Goal: Task Accomplishment & Management: Complete application form

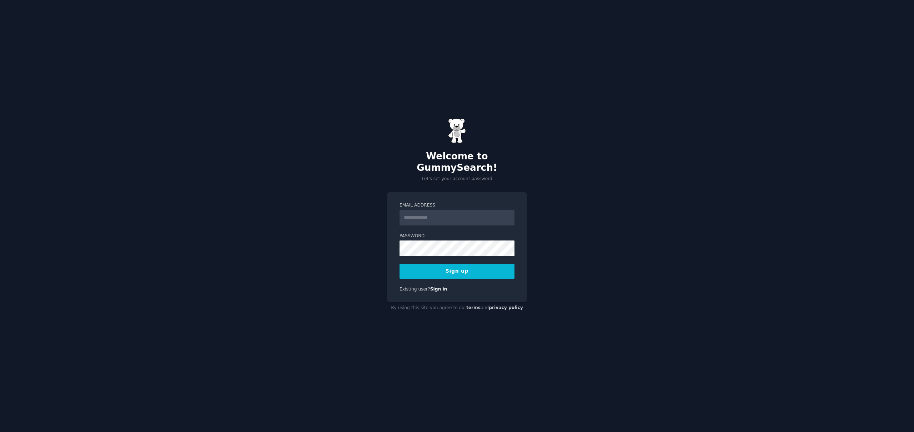
click at [433, 211] on input "Email Address" at bounding box center [457, 218] width 115 height 16
type input "**********"
click at [483, 272] on button "Sign up" at bounding box center [457, 271] width 115 height 15
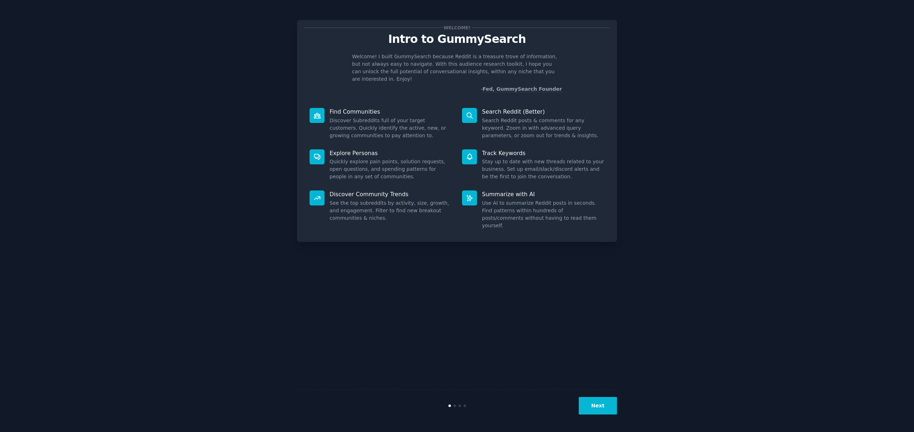
click at [597, 409] on button "Next" at bounding box center [598, 406] width 38 height 18
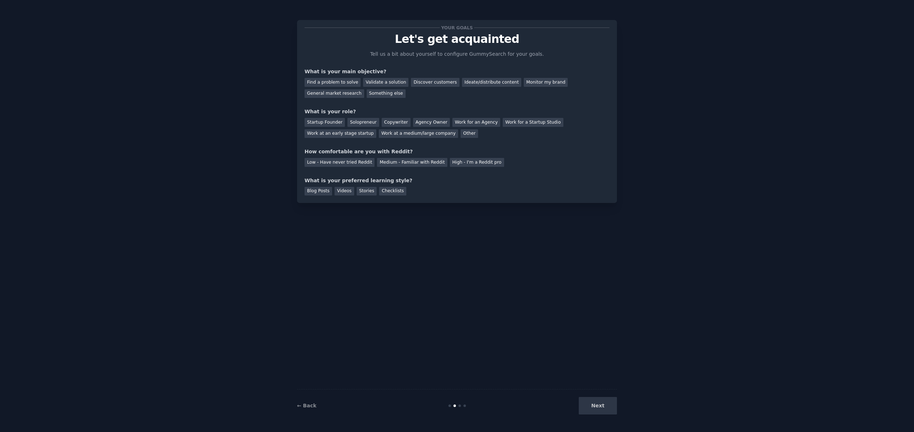
click at [597, 409] on div "Next" at bounding box center [563, 406] width 107 height 18
click at [342, 80] on div "Find a problem to solve" at bounding box center [333, 82] width 56 height 9
click at [327, 120] on div "Startup Founder" at bounding box center [325, 122] width 40 height 9
click at [362, 123] on div "Solopreneur" at bounding box center [363, 122] width 31 height 9
click at [404, 164] on div "Medium - Familiar with Reddit" at bounding box center [412, 162] width 70 height 9
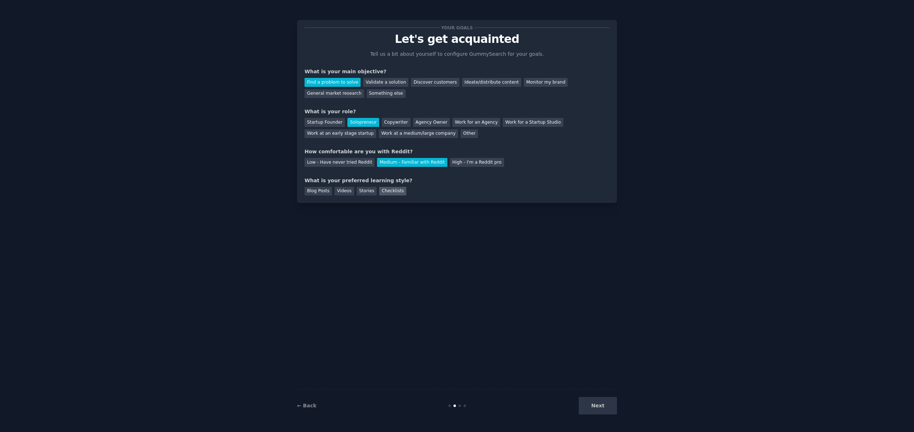
click at [394, 191] on div "Checklists" at bounding box center [392, 191] width 27 height 9
click at [313, 195] on div "Blog Posts" at bounding box center [319, 191] width 28 height 9
click at [604, 405] on button "Next" at bounding box center [598, 406] width 38 height 18
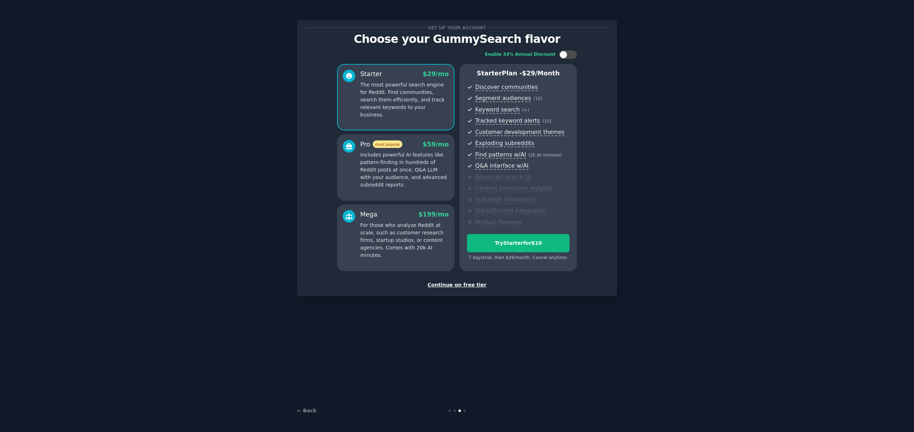
click at [464, 284] on div "Continue on free tier" at bounding box center [457, 285] width 305 height 8
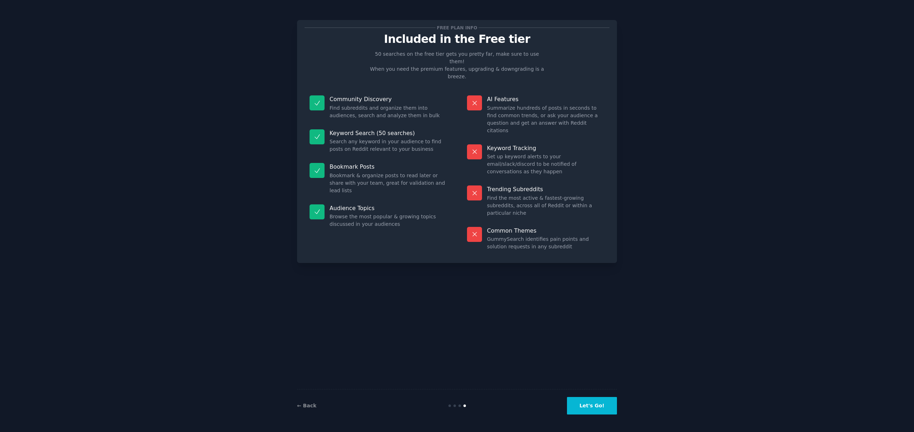
click at [591, 401] on button "Let's Go!" at bounding box center [592, 406] width 50 height 18
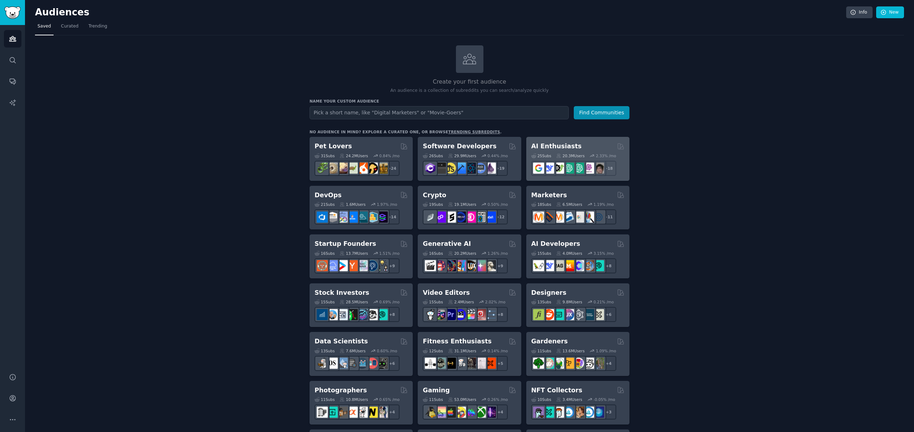
click at [553, 144] on h2 "AI Enthusiasts" at bounding box center [556, 146] width 50 height 9
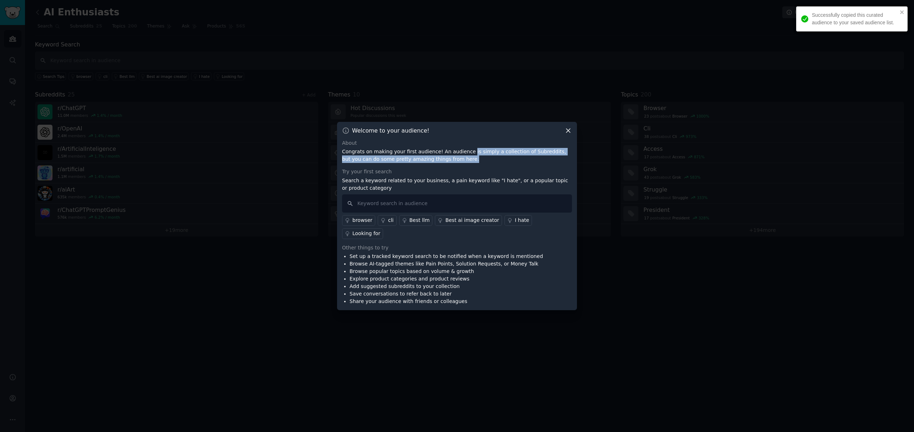
drag, startPoint x: 465, startPoint y: 161, endPoint x: 464, endPoint y: 170, distance: 8.6
click at [464, 163] on p "Congrats on making your first audience! An audience is simply a collection of S…" at bounding box center [457, 155] width 230 height 15
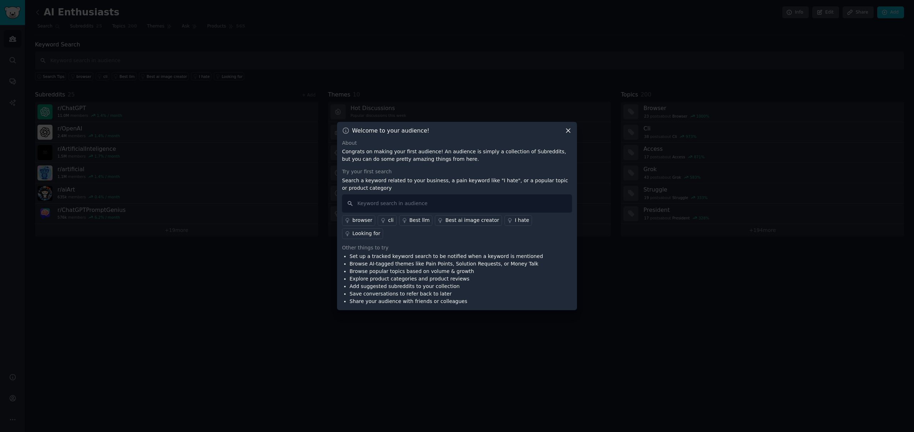
click at [464, 170] on div "About Congrats on making your first audience! An audience is simply a collectio…" at bounding box center [457, 222] width 230 height 166
click at [482, 213] on input "text" at bounding box center [457, 203] width 230 height 18
click at [565, 134] on icon at bounding box center [569, 131] width 8 height 8
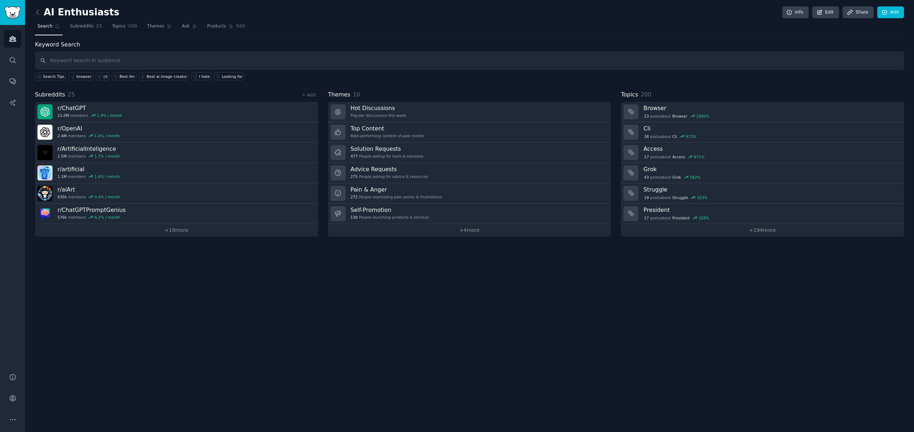
click at [65, 12] on h2 "AI Enthusiasts" at bounding box center [77, 12] width 84 height 11
click at [10, 36] on icon "Sidebar" at bounding box center [13, 39] width 8 height 8
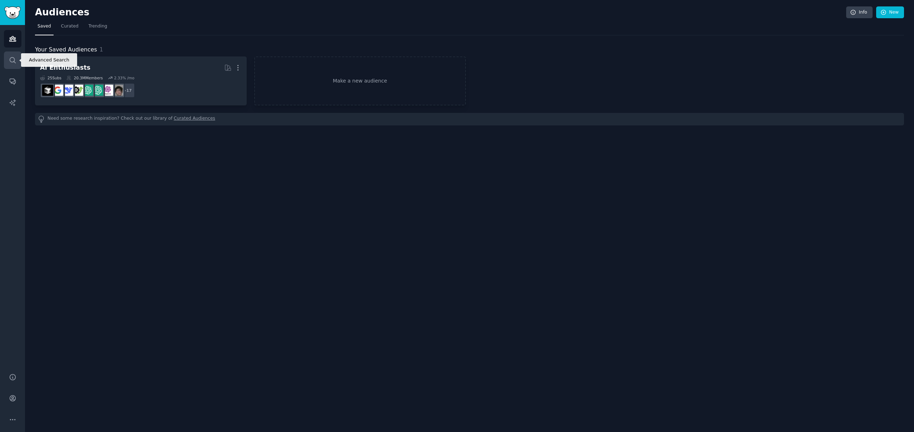
click at [14, 66] on link "Search" at bounding box center [13, 60] width 18 height 18
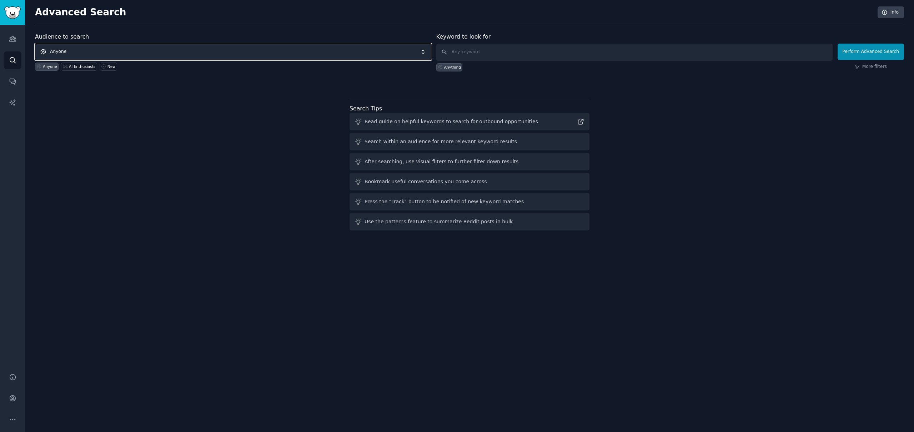
click at [97, 53] on span "Anyone" at bounding box center [233, 52] width 396 height 16
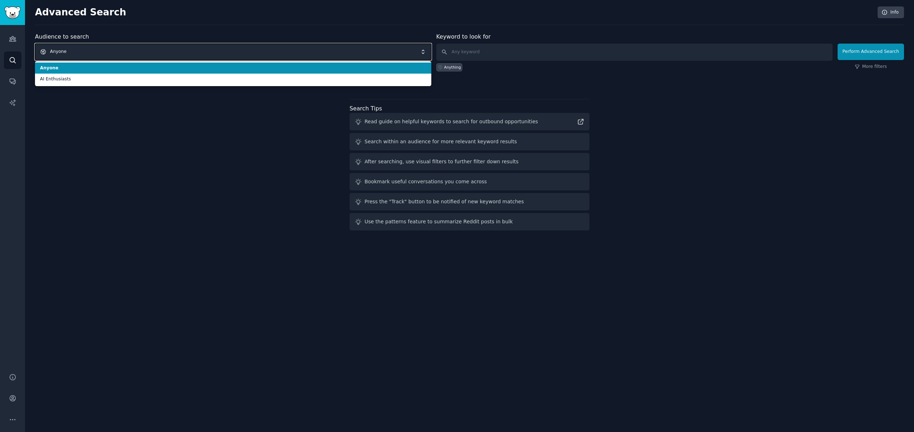
click at [99, 48] on span "Anyone" at bounding box center [233, 52] width 396 height 16
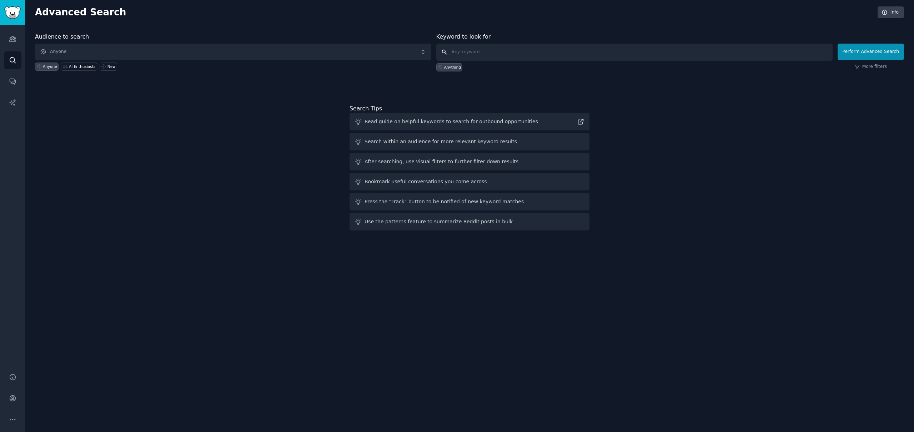
click at [491, 48] on input "text" at bounding box center [634, 52] width 396 height 17
type input "Tennis"
click button "Perform Advanced Search" at bounding box center [871, 52] width 66 height 16
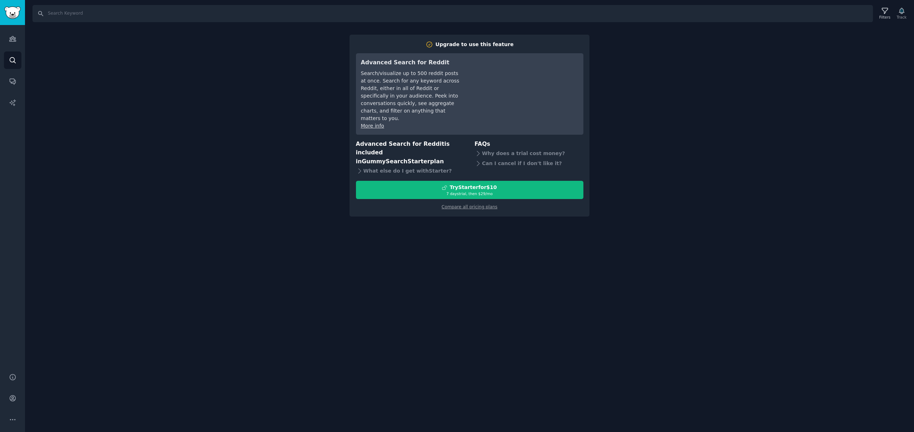
click at [231, 153] on div "Search Filters Track Upgrade to use this feature Advanced Search for Reddit Sea…" at bounding box center [469, 216] width 889 height 432
click at [14, 78] on icon "Sidebar" at bounding box center [13, 82] width 8 height 8
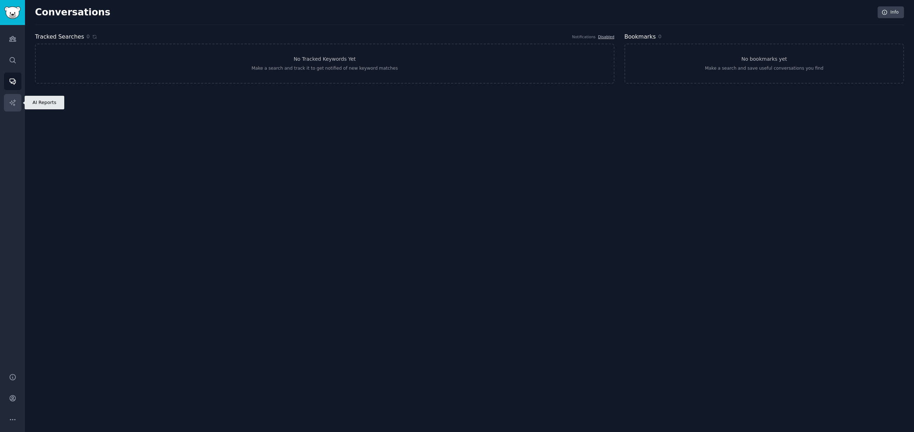
click at [9, 96] on link "AI Reports" at bounding box center [13, 103] width 18 height 18
click at [11, 40] on icon "Sidebar" at bounding box center [13, 39] width 8 height 8
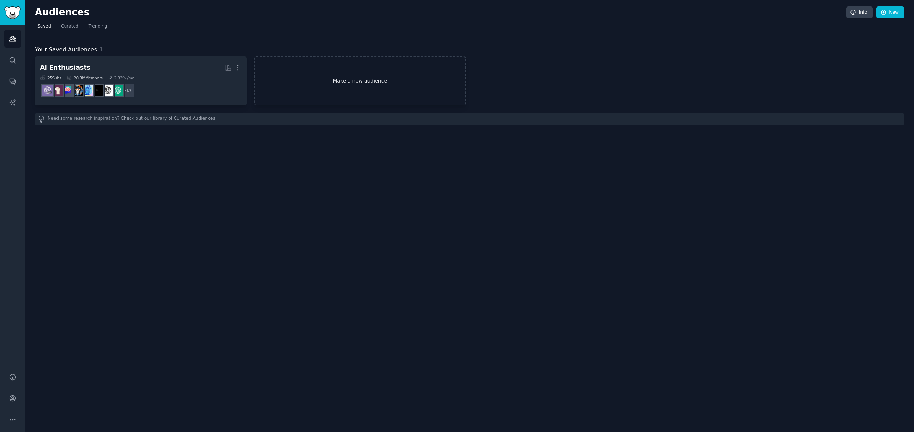
click at [314, 73] on link "Make a new audience" at bounding box center [360, 80] width 212 height 49
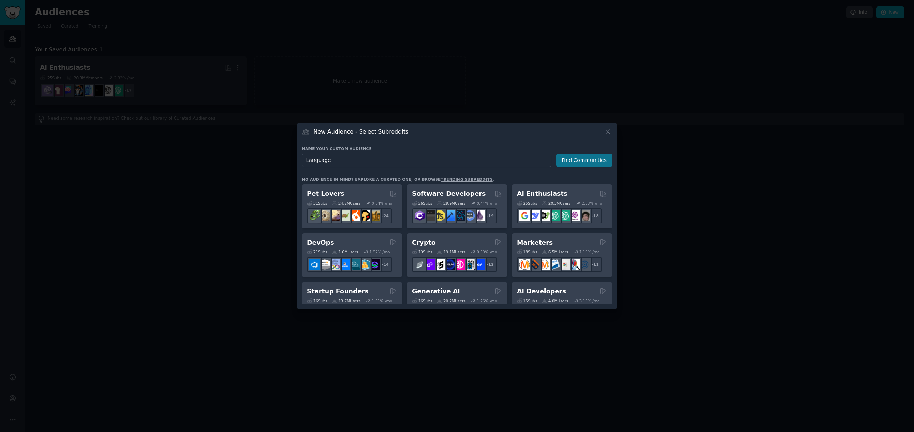
type input "Language"
click at [573, 159] on button "Find Communities" at bounding box center [584, 160] width 56 height 13
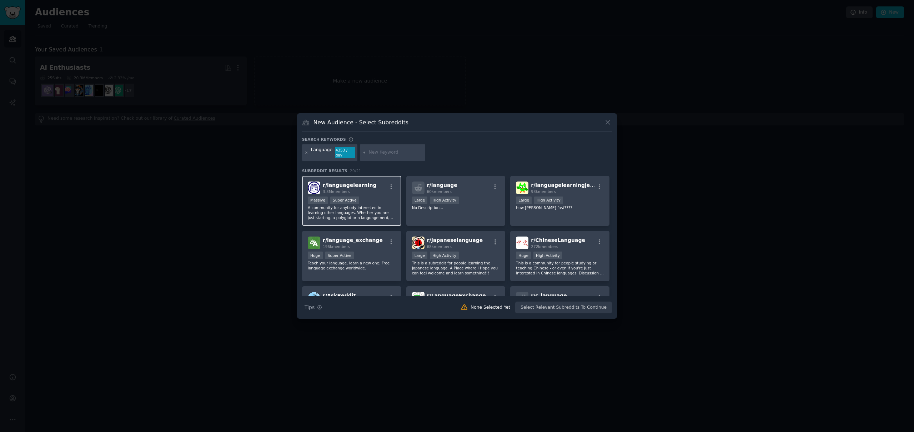
click at [370, 195] on div "r/ languagelearning 3.3M members >= 95th percentile for submissions / day Massi…" at bounding box center [351, 201] width 99 height 50
click at [573, 304] on button "Create Audience" at bounding box center [588, 307] width 47 height 12
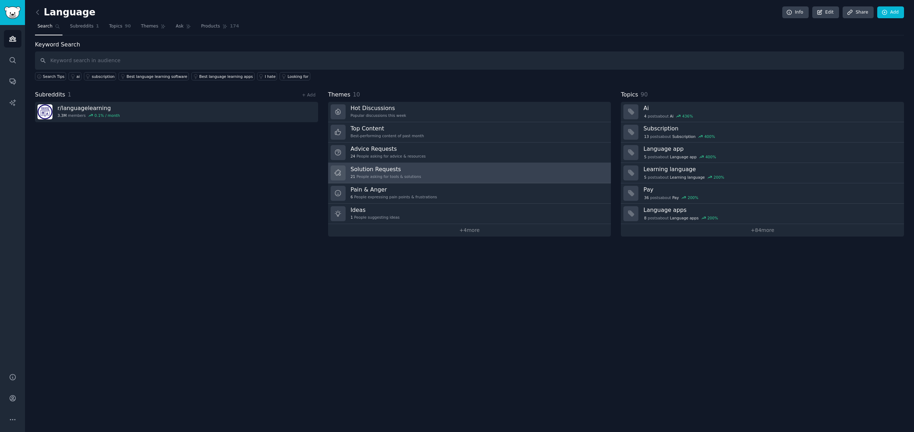
click at [432, 174] on link "Solution Requests 21 People asking for tools & solutions" at bounding box center [469, 173] width 283 height 20
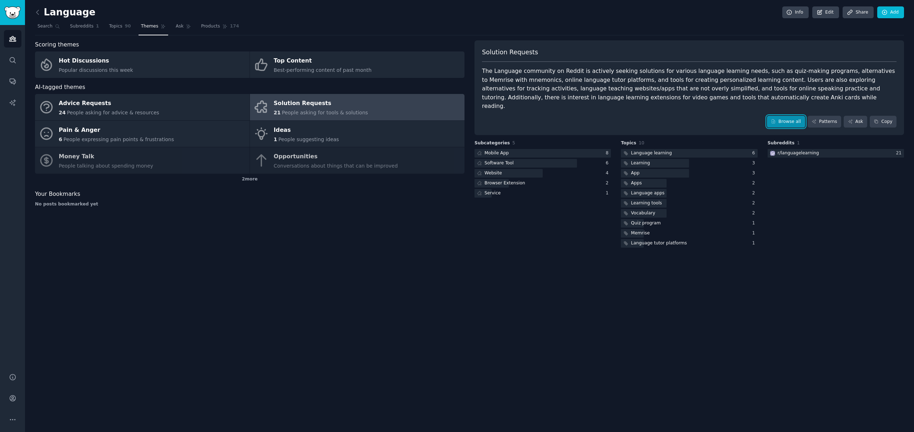
click at [786, 116] on link "Browse all" at bounding box center [786, 122] width 38 height 12
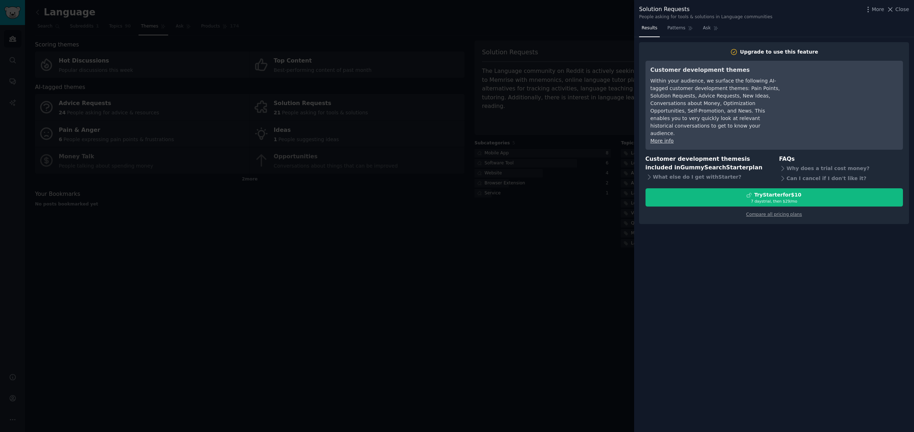
click at [621, 193] on div at bounding box center [457, 216] width 914 height 432
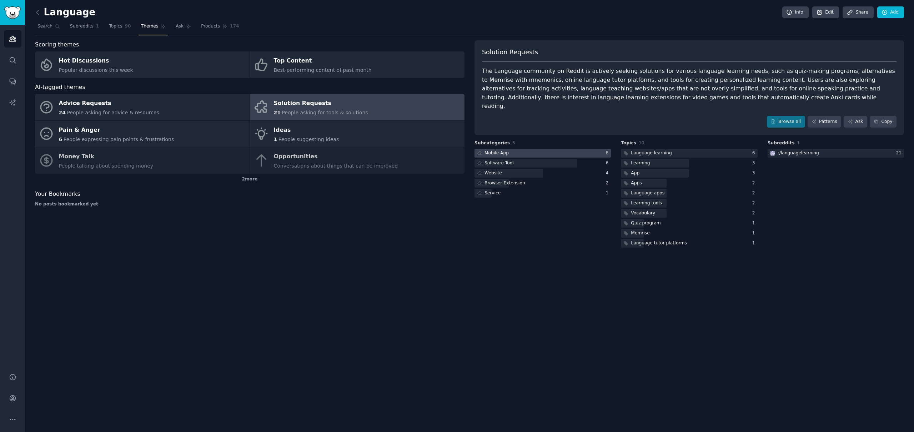
click at [530, 149] on div at bounding box center [543, 153] width 136 height 9
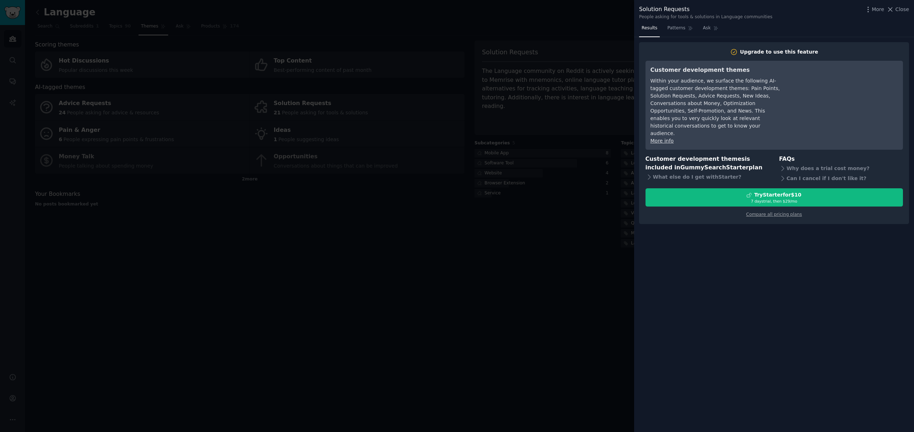
click at [529, 148] on div at bounding box center [457, 216] width 914 height 432
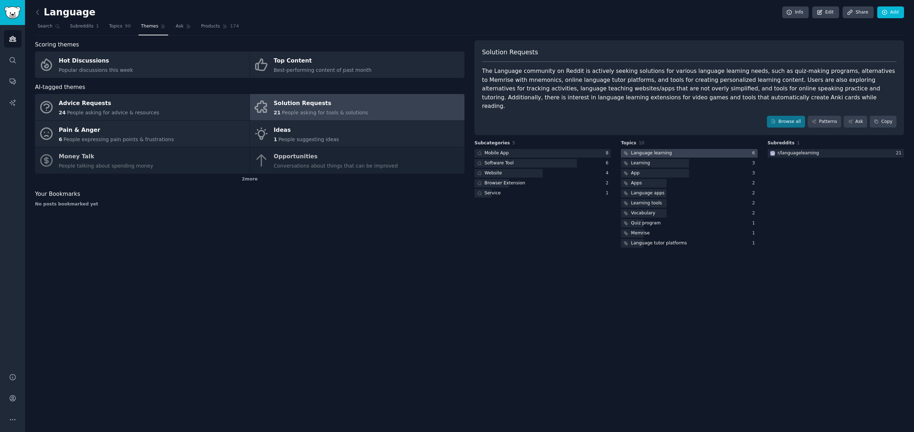
click at [663, 150] on div "Language learning" at bounding box center [651, 153] width 41 height 6
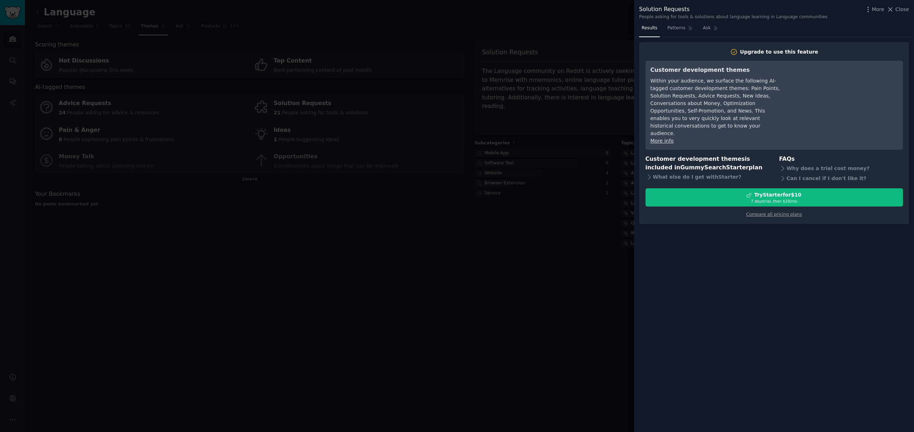
click at [565, 165] on div at bounding box center [457, 216] width 914 height 432
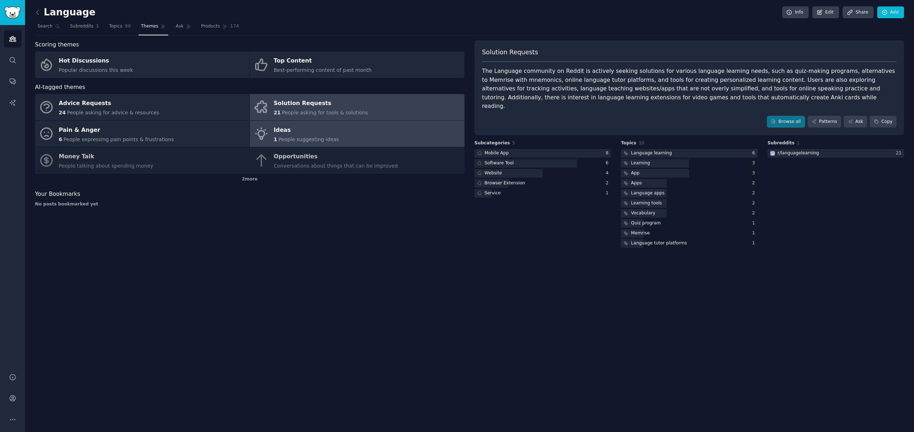
click at [298, 133] on div "Ideas" at bounding box center [306, 129] width 65 height 11
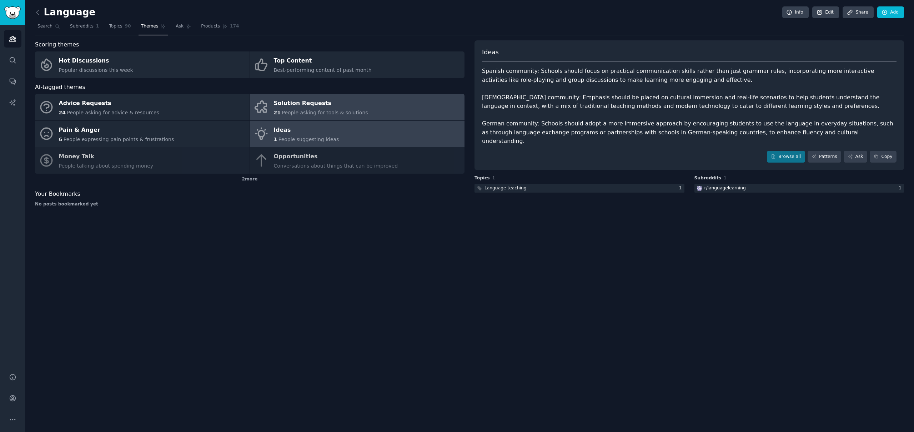
click at [419, 98] on link "Solution Requests 21 People asking for tools & solutions" at bounding box center [357, 107] width 215 height 26
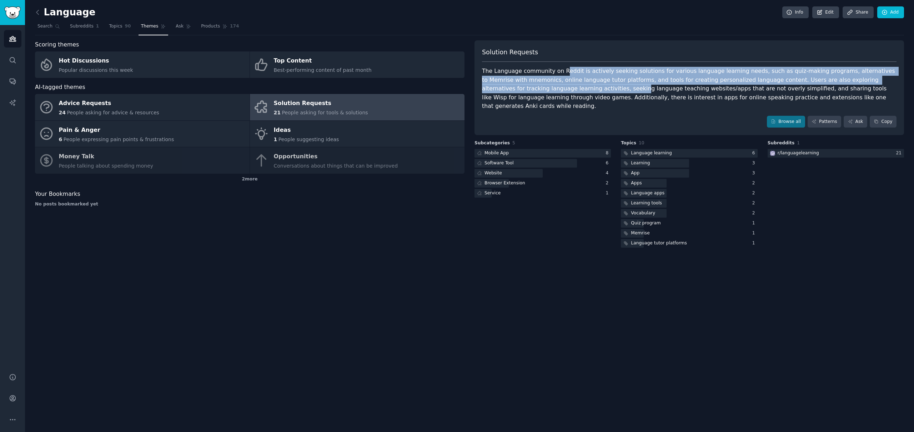
drag, startPoint x: 563, startPoint y: 75, endPoint x: 574, endPoint y: 80, distance: 11.9
click at [545, 84] on div "The Language community on Reddit is actively seeking solutions for various lang…" at bounding box center [689, 89] width 415 height 44
click at [829, 116] on link "Patterns" at bounding box center [825, 122] width 34 height 12
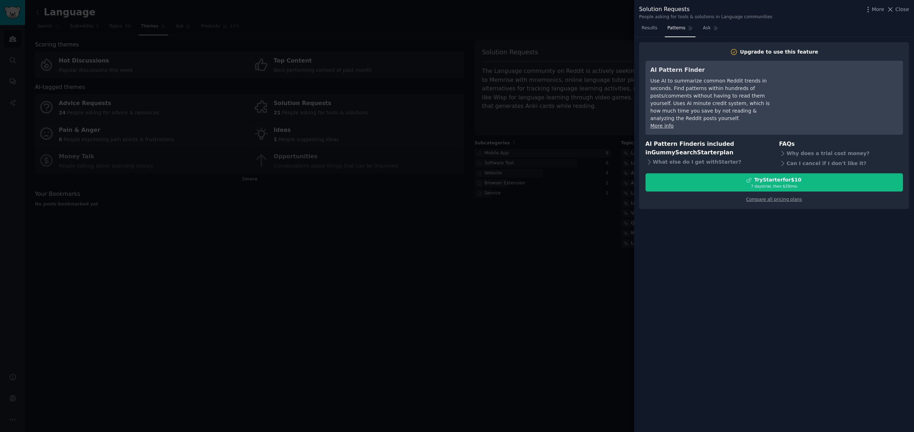
click at [620, 150] on div at bounding box center [457, 216] width 914 height 432
